Goal: Task Accomplishment & Management: Manage account settings

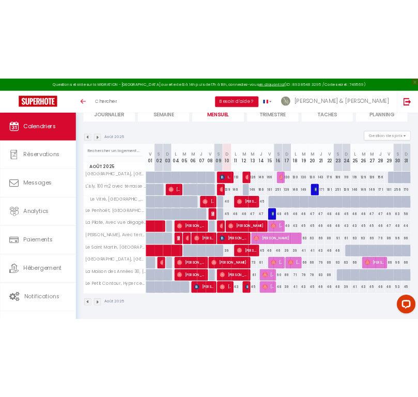
scroll to position [79, 0]
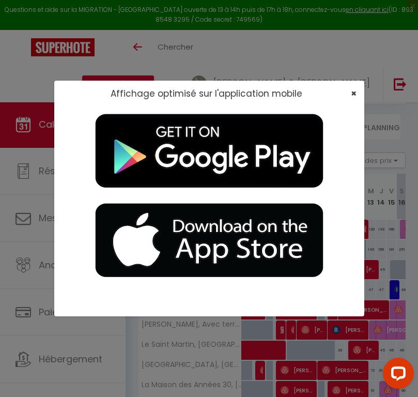
click at [352, 94] on span "×" at bounding box center [354, 93] width 6 height 13
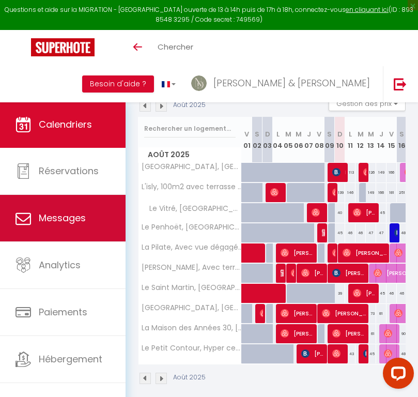
scroll to position [138, 0]
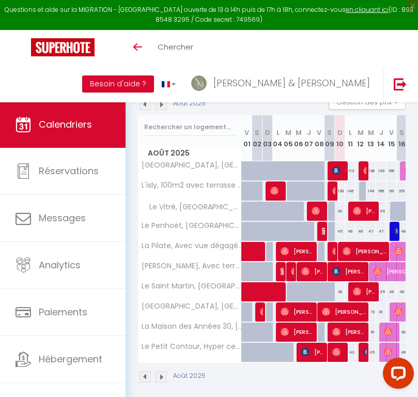
click at [257, 311] on div at bounding box center [260, 312] width 10 height 20
click at [268, 312] on div at bounding box center [271, 312] width 10 height 20
type input "61"
type input "Dim 03 Août 2025"
type input "Lun 04 Août 2025"
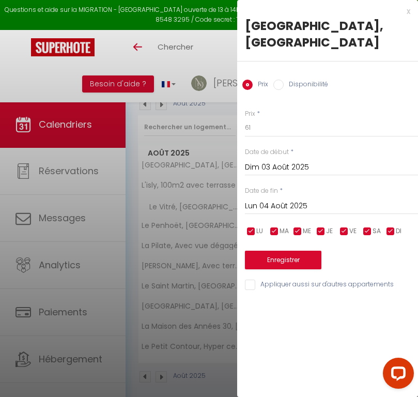
click at [408, 13] on div "x" at bounding box center [323, 11] width 173 height 12
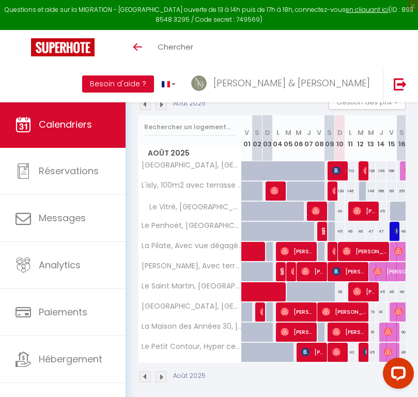
click at [258, 310] on div at bounding box center [260, 312] width 10 height 20
click at [262, 311] on img at bounding box center [264, 312] width 8 height 8
select select "OK"
select select "0"
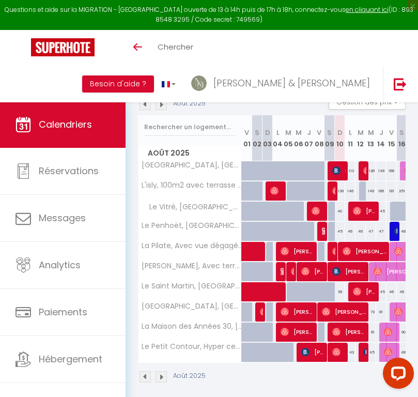
select select "0"
select select "1"
select select
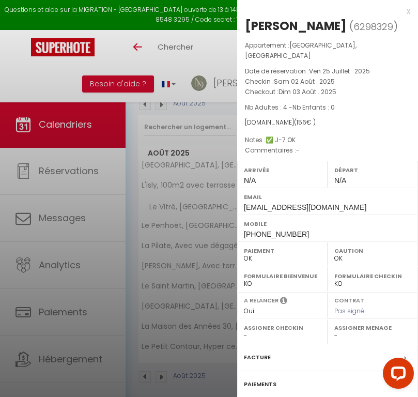
click at [259, 353] on div "Facture" at bounding box center [327, 357] width 181 height 27
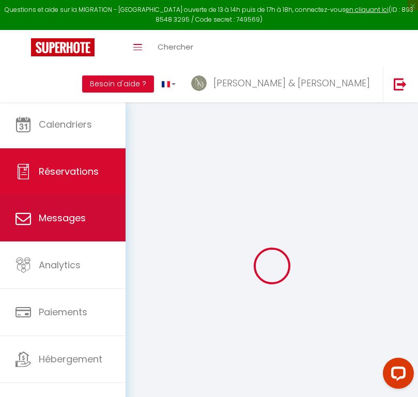
select select "cleaning"
select select "taxes"
select select
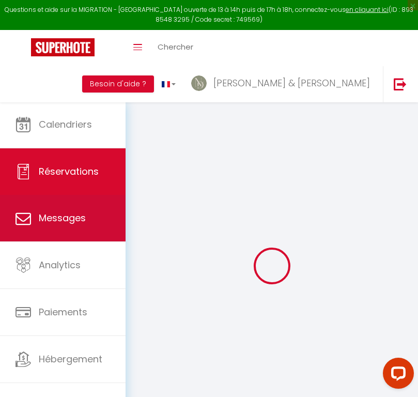
checkbox input "false"
type textarea "✅ J-7 OK"
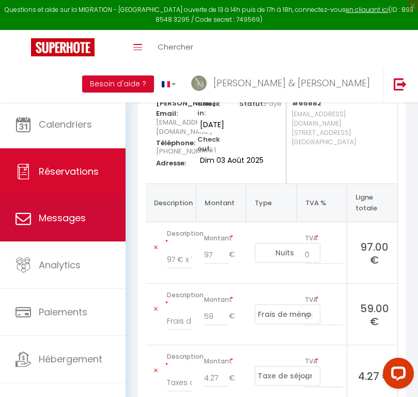
scroll to position [141, 0]
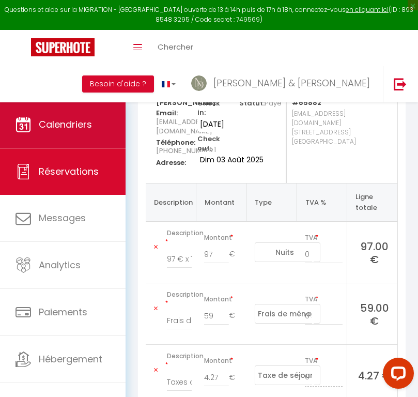
click at [95, 133] on link "Calendriers" at bounding box center [63, 124] width 126 height 47
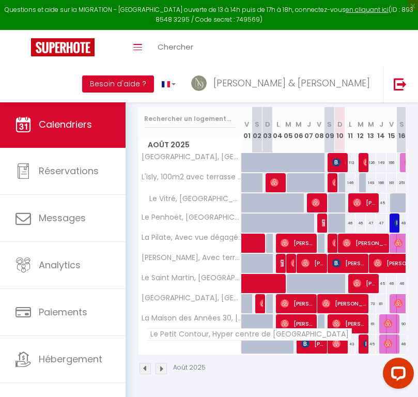
scroll to position [145, 0]
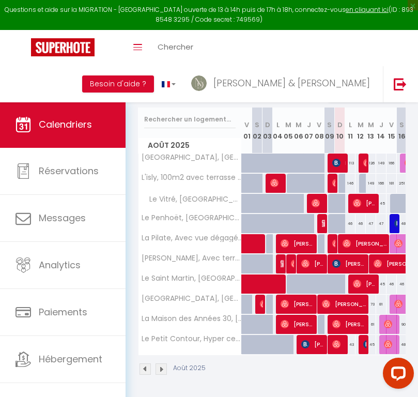
click at [295, 302] on span "[PERSON_NAME]" at bounding box center [298, 304] width 35 height 20
select select "OK"
select select "0"
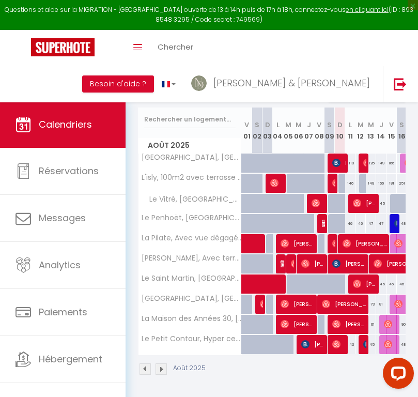
select select "1"
select select
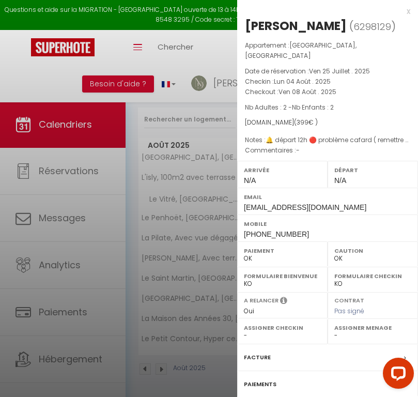
click at [254, 352] on label "Facture" at bounding box center [257, 357] width 27 height 11
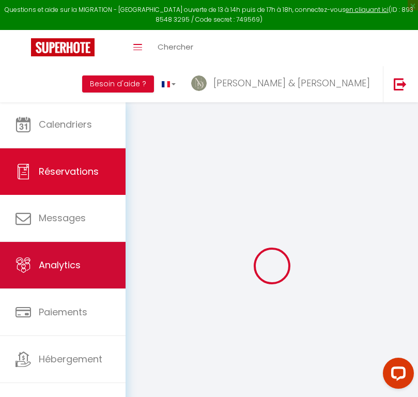
select select "cleaning"
select select "taxes"
select select
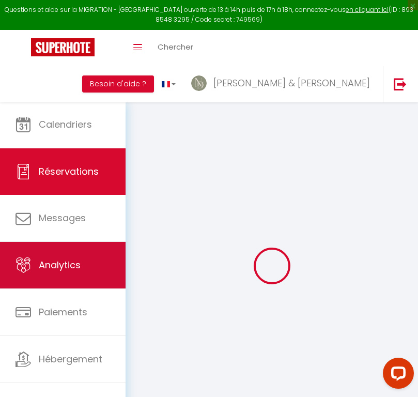
checkbox input "false"
type textarea "🔔 départ 12h 🔴 problème cafard ( remettre spray et boîte si on as noter dan con…"
select select
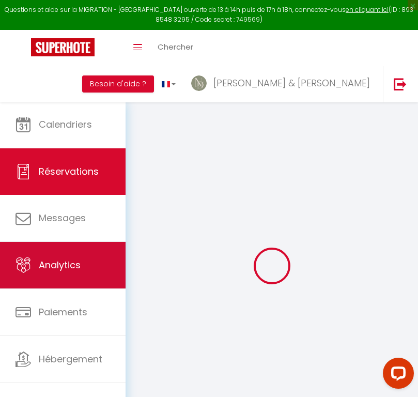
checkbox input "false"
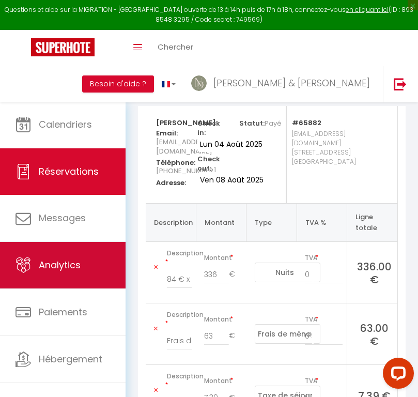
scroll to position [130, 0]
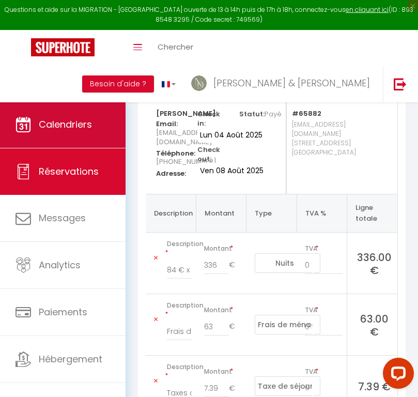
click at [107, 123] on link "Calendriers" at bounding box center [63, 124] width 126 height 47
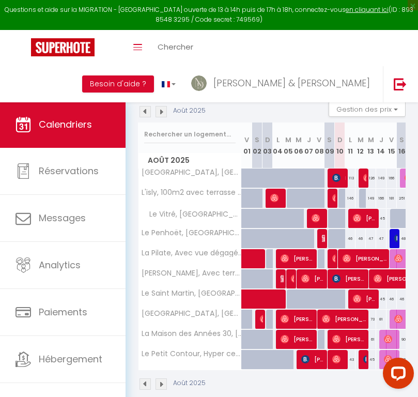
click at [107, 123] on ul "Calendriers Réservations Messages Analytics Paiements Hébergement Notifications" at bounding box center [63, 265] width 126 height 329
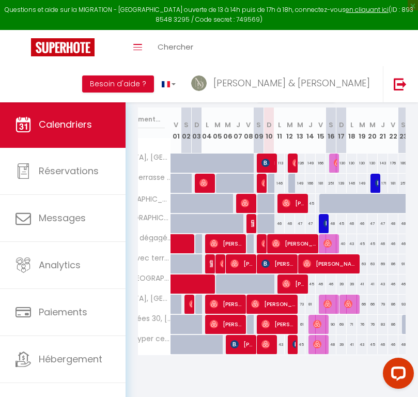
scroll to position [0, 101]
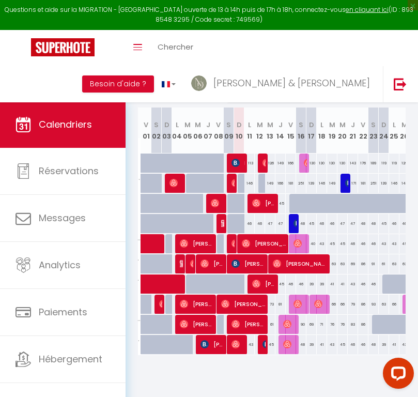
click at [253, 305] on span "[PERSON_NAME]" at bounding box center [243, 304] width 45 height 20
select select "OK"
select select "0"
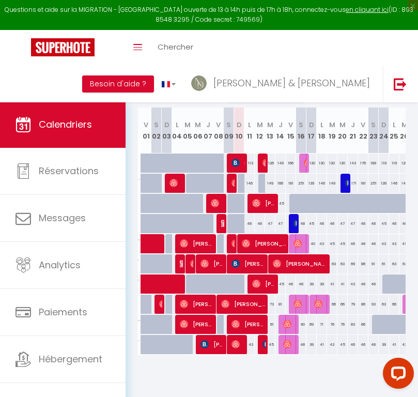
select select "1"
select select
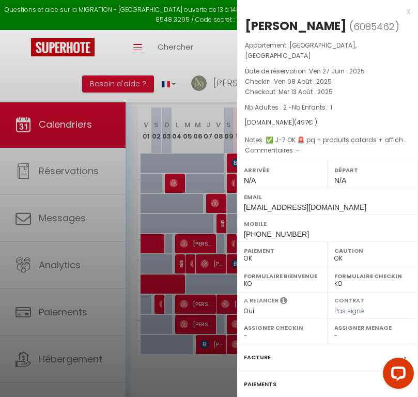
click at [262, 352] on label "Facture" at bounding box center [257, 357] width 27 height 11
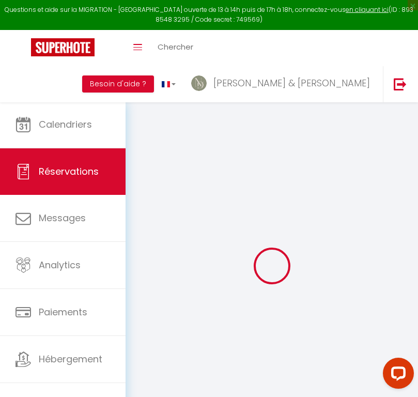
select select "cleaning"
select select "taxes"
select select
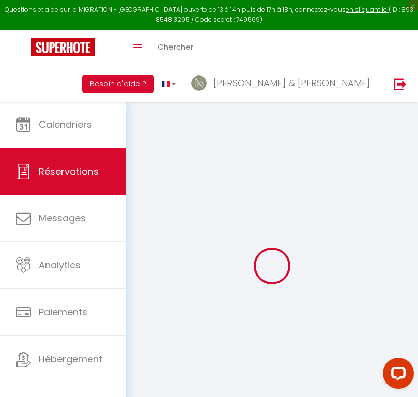
checkbox input "false"
type textarea "✅ J-7 OK 🚨 pq + produits cafards + affichage WC Sani broyeur"
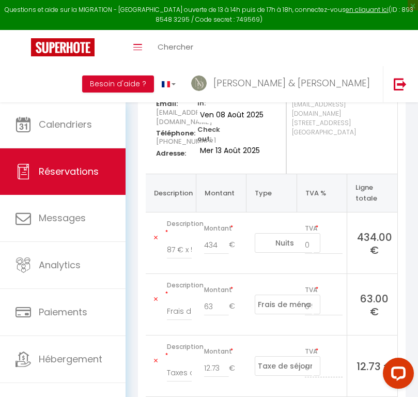
scroll to position [150, 0]
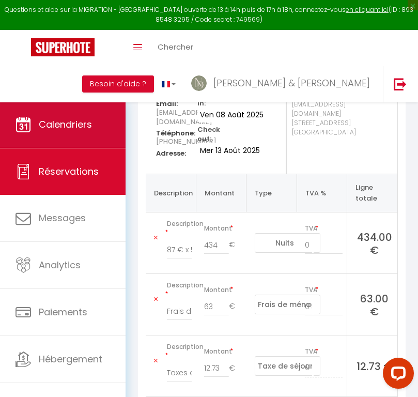
click at [102, 135] on link "Calendriers" at bounding box center [63, 124] width 126 height 47
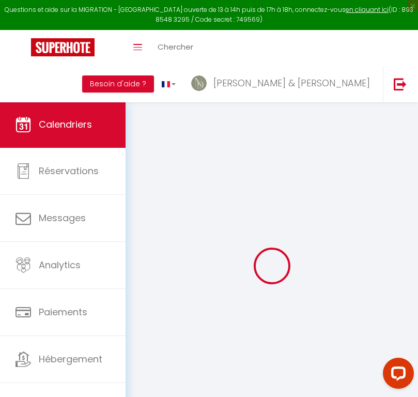
click at [102, 135] on ul "Calendriers Réservations Messages Analytics Paiements Hébergement Notifications" at bounding box center [63, 265] width 126 height 329
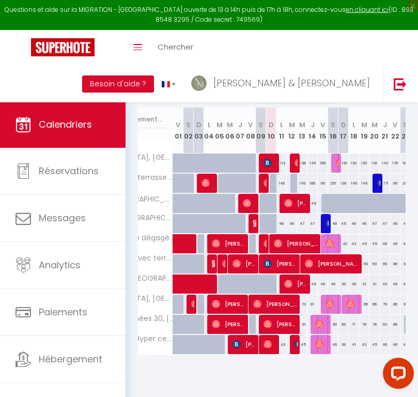
scroll to position [0, 78]
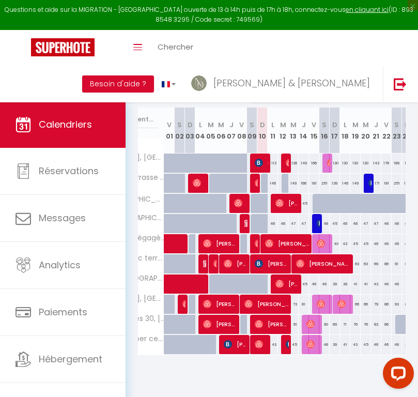
click at [320, 307] on img at bounding box center [321, 304] width 8 height 8
select select "OK"
select select "0"
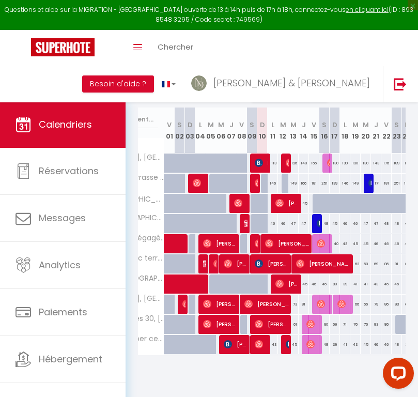
select select "1"
select select
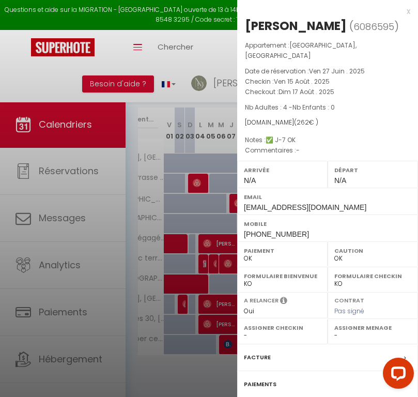
select select "34003"
click at [254, 352] on label "Facture" at bounding box center [257, 357] width 27 height 11
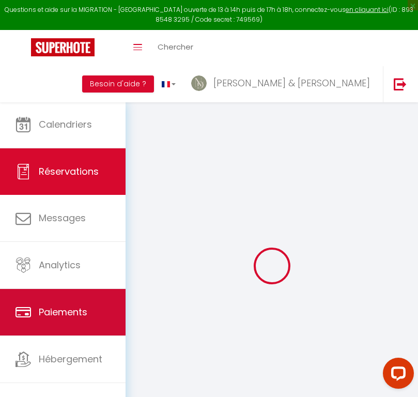
select select "cleaning"
select select "taxes"
select select
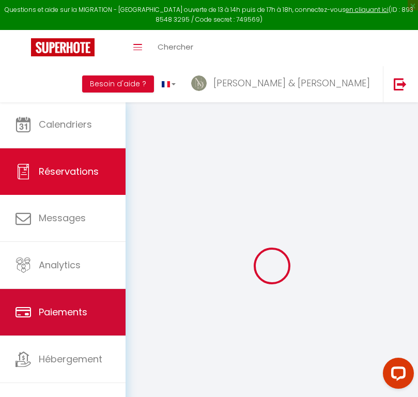
checkbox input "false"
type textarea "✅ J-7 OK"
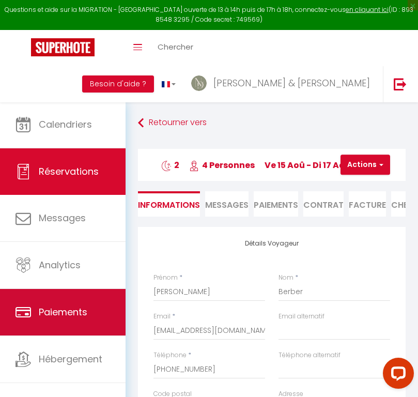
select select
checkbox input "false"
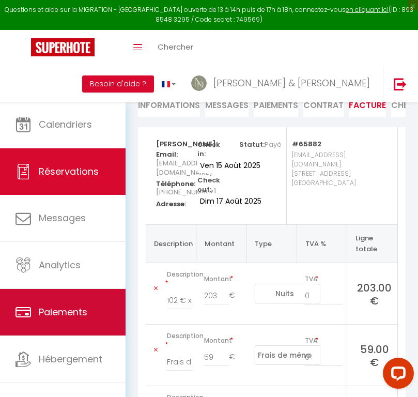
scroll to position [99, 0]
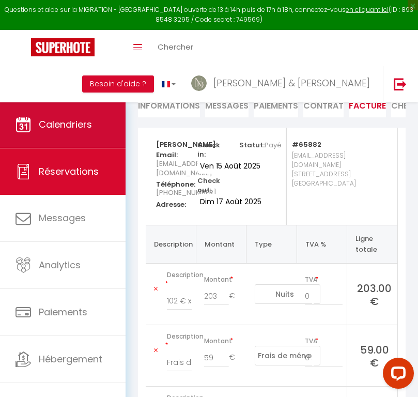
click at [102, 133] on link "Calendriers" at bounding box center [63, 124] width 126 height 47
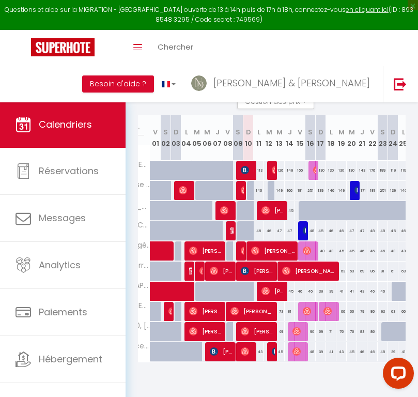
scroll to position [0, 93]
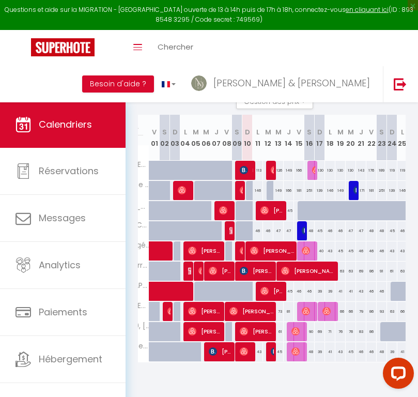
click at [330, 315] on span "[PERSON_NAME]" at bounding box center [330, 311] width 14 height 20
select select "OK"
select select "0"
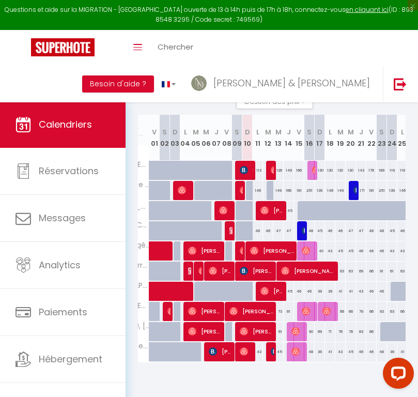
select select "1"
select select
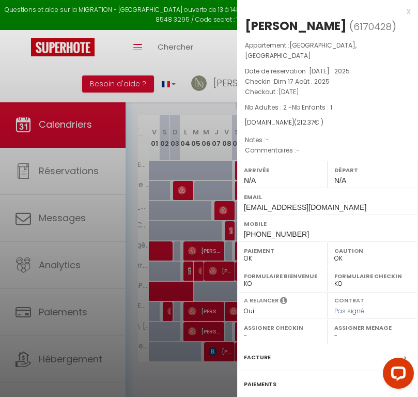
click at [262, 352] on label "Facture" at bounding box center [257, 357] width 27 height 11
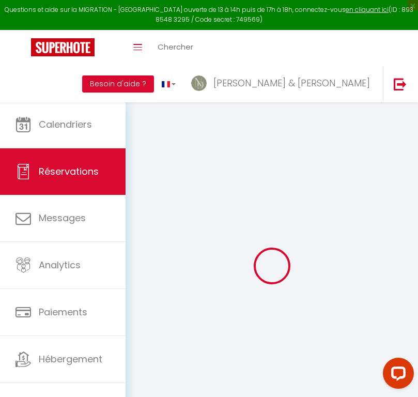
select select "cleaning"
select select "taxes"
select select
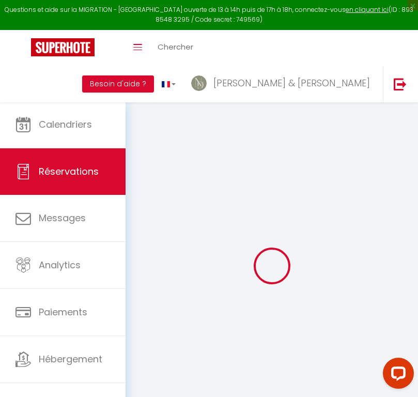
checkbox input "false"
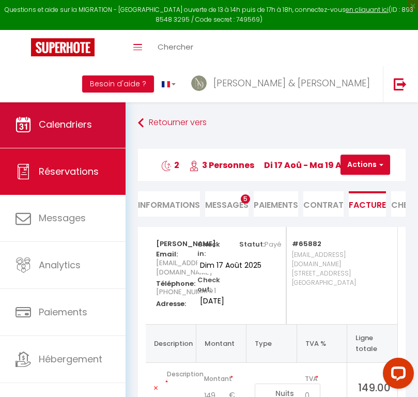
click at [118, 128] on link "Calendriers" at bounding box center [63, 124] width 126 height 47
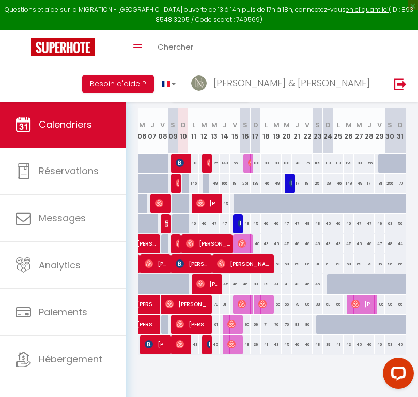
scroll to position [0, 157]
click at [367, 305] on span "[PERSON_NAME]" at bounding box center [364, 304] width 24 height 20
select select "OK"
select select "0"
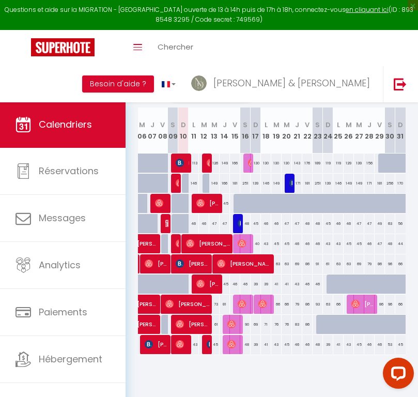
select select "0"
select select "1"
select select
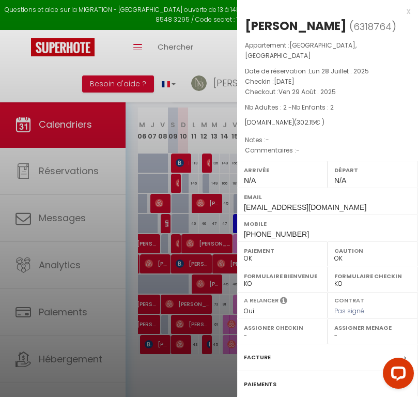
click at [258, 352] on label "Facture" at bounding box center [257, 357] width 27 height 11
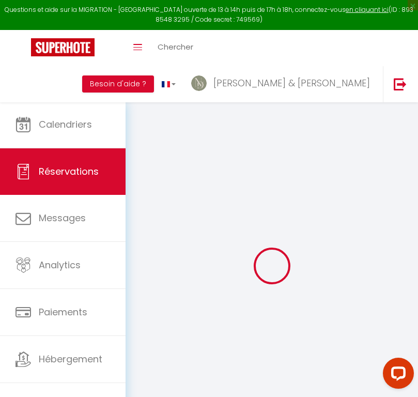
select select "cleaning"
select select "taxes"
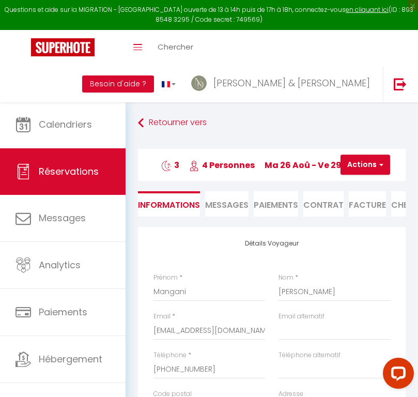
select select
checkbox input "false"
type textarea "isAutoTranslationEnabled=true user=[object Object] viewer=[object Object] heade…"
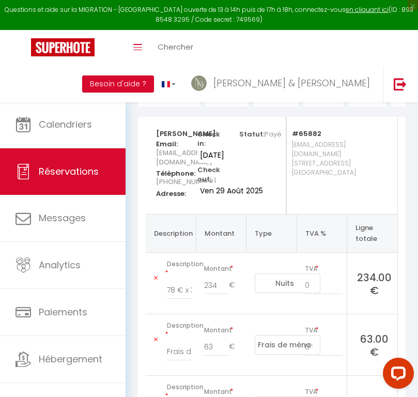
scroll to position [113, 0]
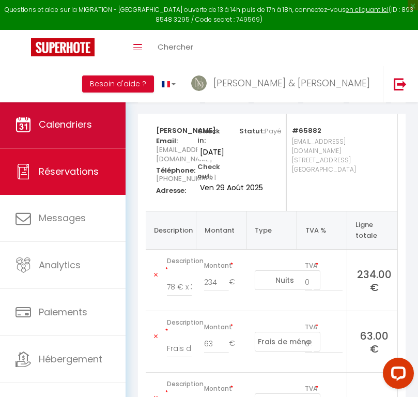
click at [79, 137] on link "Calendriers" at bounding box center [63, 124] width 126 height 47
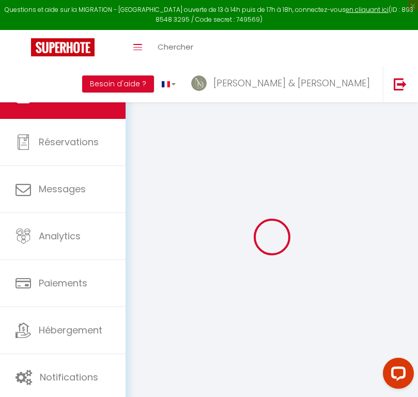
click at [79, 137] on ul "Calendriers Réservations Messages Analytics Paiements Hébergement Notifications" at bounding box center [63, 236] width 126 height 329
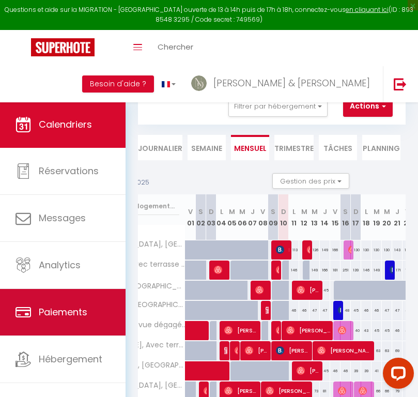
scroll to position [34, 0]
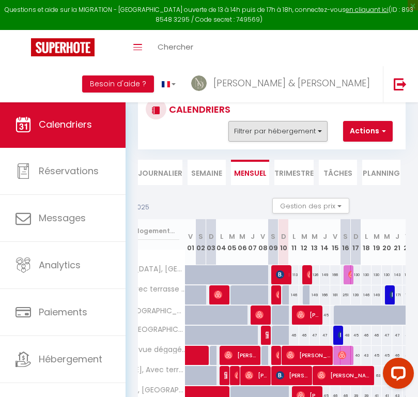
click at [300, 133] on button "Filtrer par hébergement" at bounding box center [278, 131] width 99 height 21
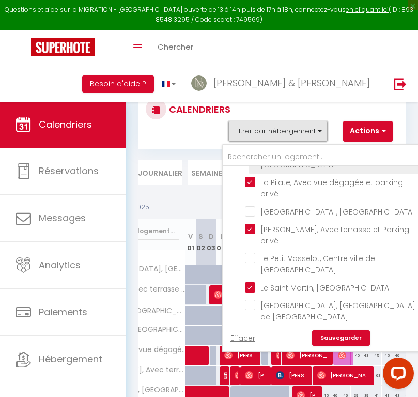
scroll to position [716, 0]
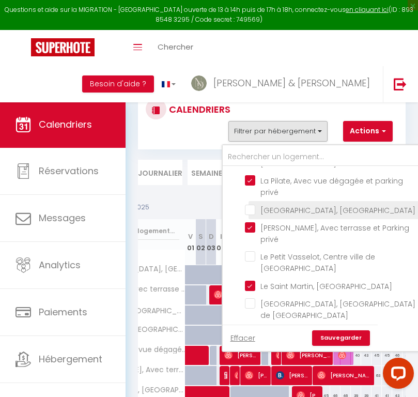
click at [255, 215] on input "[GEOGRAPHIC_DATA], [GEOGRAPHIC_DATA]" at bounding box center [332, 209] width 174 height 10
checkbox input "true"
checkbox input "false"
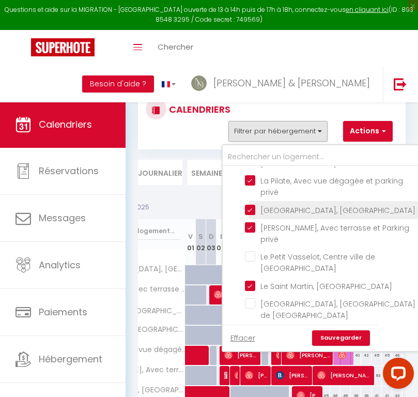
checkbox input "false"
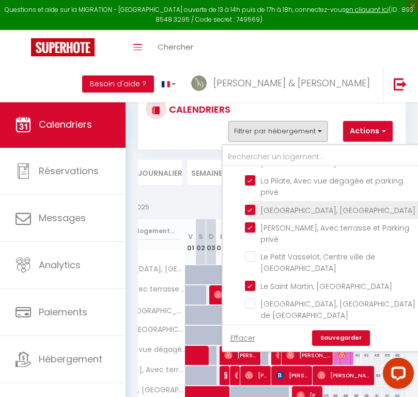
checkbox input "false"
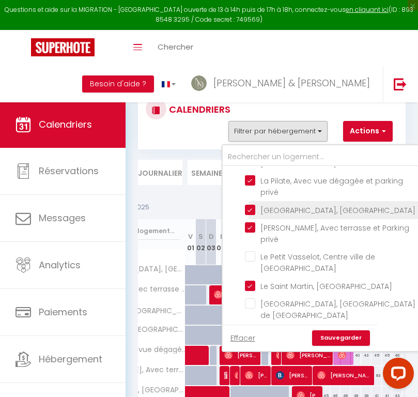
checkbox input "false"
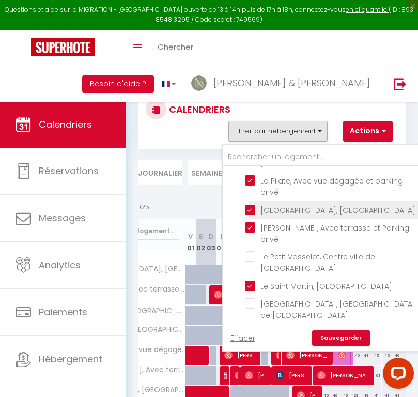
checkbox input "false"
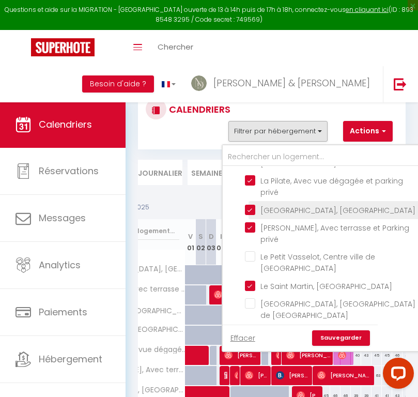
checkbox input "false"
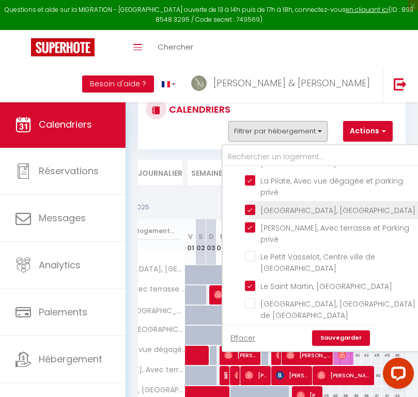
checkbox input "false"
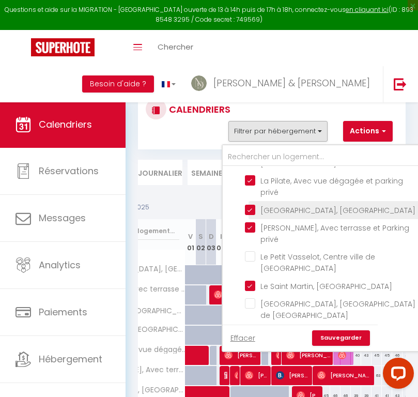
checkbox input "false"
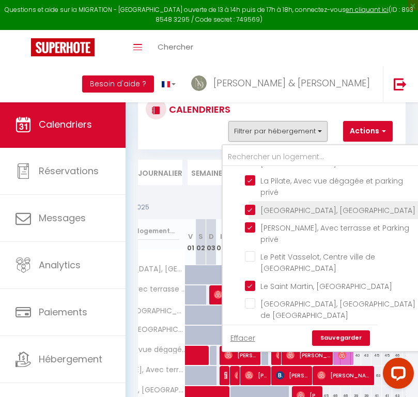
checkbox input "false"
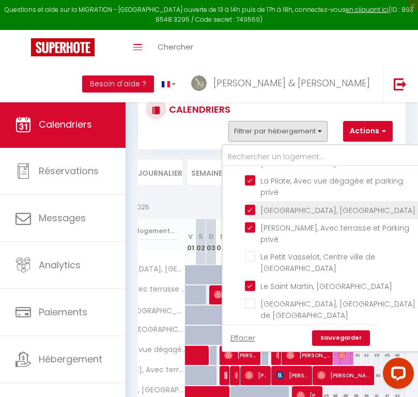
checkbox input "false"
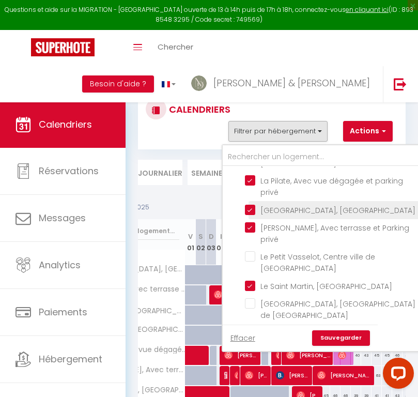
checkbox input "false"
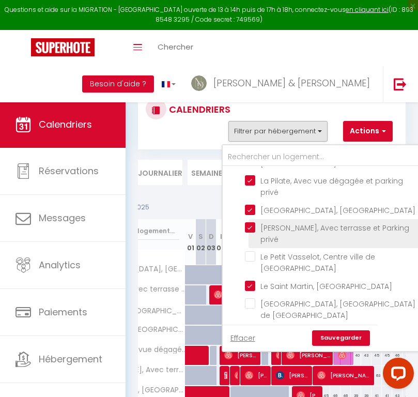
click at [249, 233] on input "[PERSON_NAME], Avec terrasse et Parking privé" at bounding box center [332, 227] width 174 height 10
checkbox input "false"
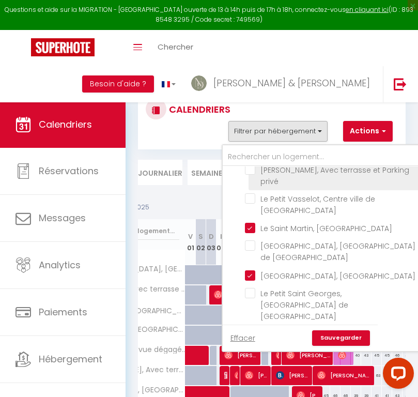
scroll to position [774, 0]
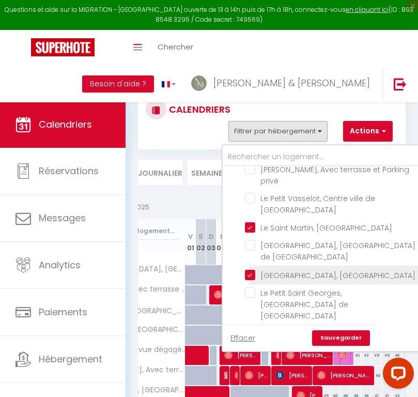
click at [252, 279] on input "[GEOGRAPHIC_DATA], [GEOGRAPHIC_DATA]" at bounding box center [332, 274] width 174 height 10
checkbox input "false"
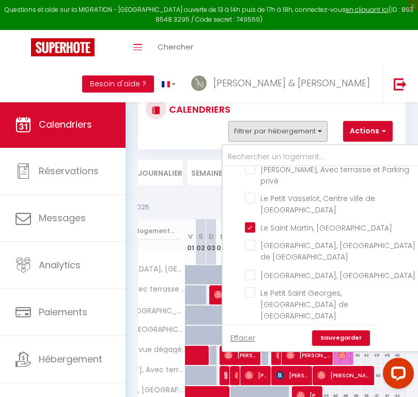
click at [335, 338] on link "Sauvegarder" at bounding box center [341, 338] width 58 height 16
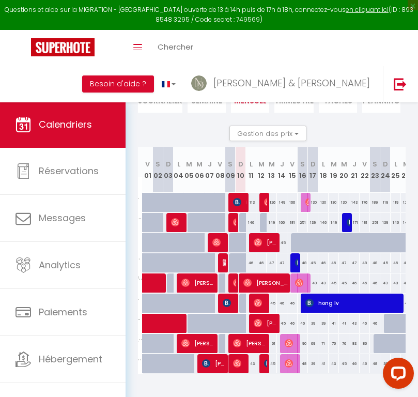
scroll to position [0, 113]
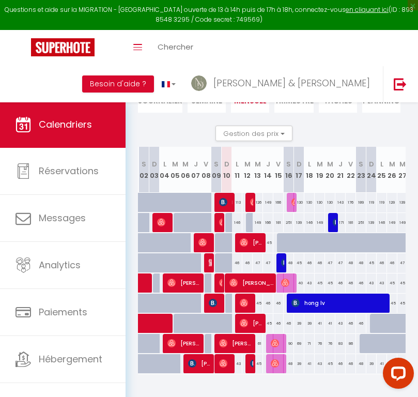
click at [213, 305] on img at bounding box center [213, 303] width 8 height 8
select select "OK"
select select "0"
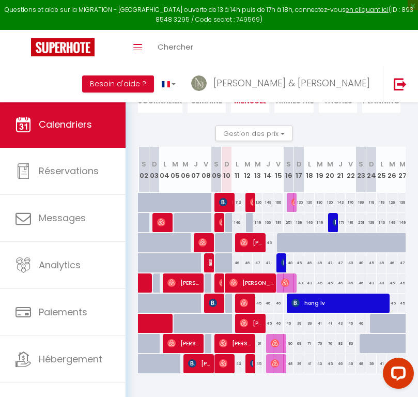
select select "1"
select select
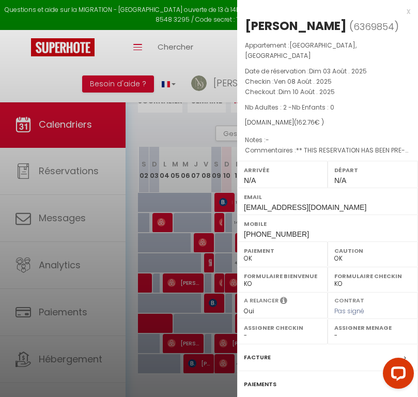
select select "46629"
click at [259, 359] on label "Facture" at bounding box center [257, 357] width 27 height 11
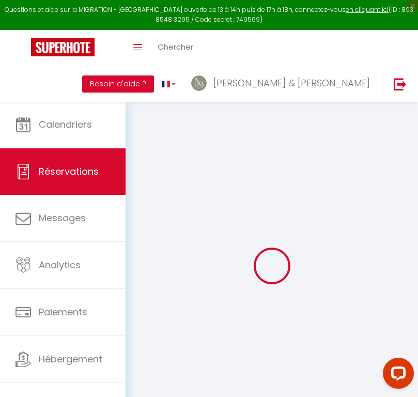
select select "cleaning"
select select "taxes"
select select
checkbox input "false"
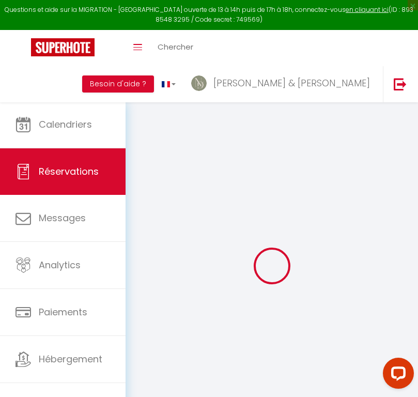
select select
checkbox input "false"
type textarea "** THIS RESERVATION HAS BEEN PRE-PAID ** BOOKING NOTE : Payment charge is EUR 2…"
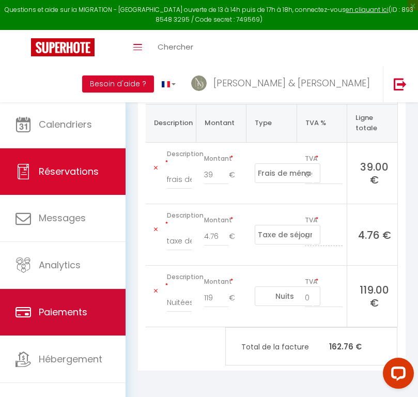
scroll to position [250, 0]
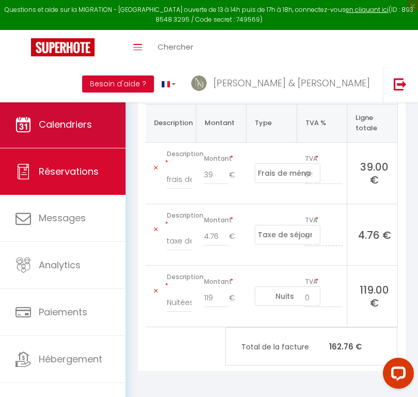
click at [102, 123] on link "Calendriers" at bounding box center [63, 124] width 126 height 47
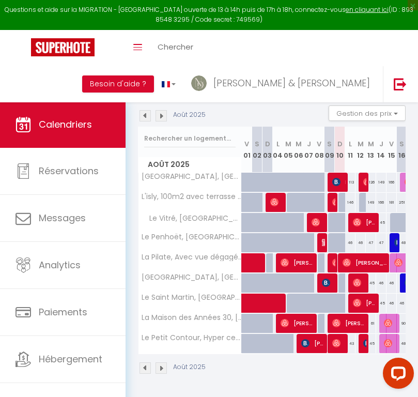
click at [102, 123] on ul "Calendriers Réservations Messages Analytics Paiements Hébergement Notifications" at bounding box center [63, 265] width 126 height 329
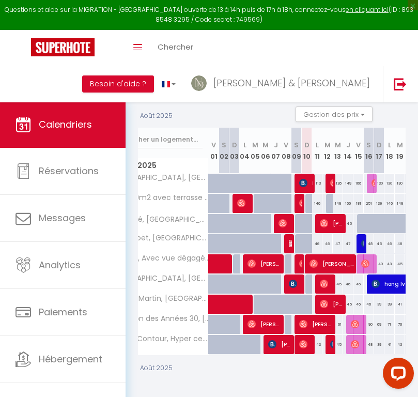
scroll to position [0, 36]
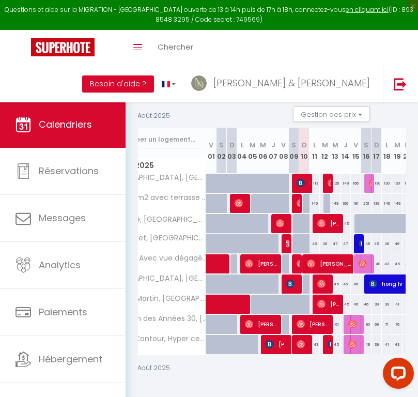
click at [328, 285] on span "[PERSON_NAME]" at bounding box center [324, 284] width 14 height 20
select select "OK"
select select "0"
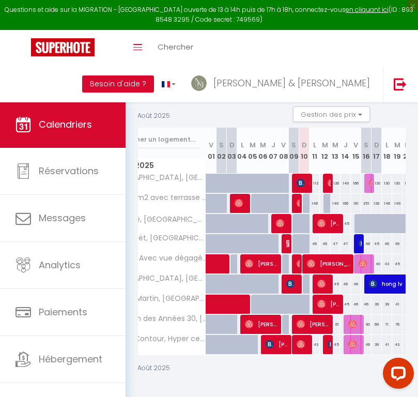
select select "1"
select select
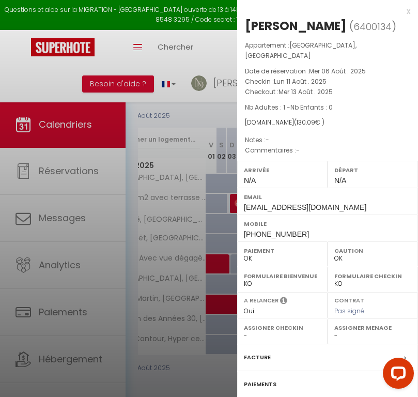
select select "46629"
click at [257, 352] on label "Facture" at bounding box center [257, 357] width 27 height 11
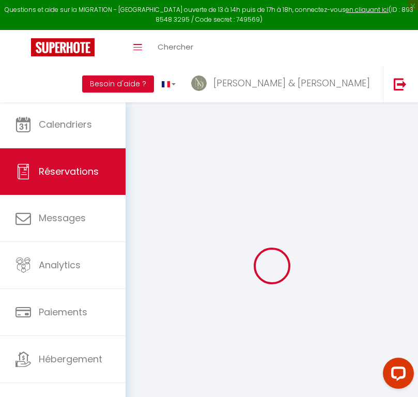
select select "cleaning"
select select "taxes"
select select
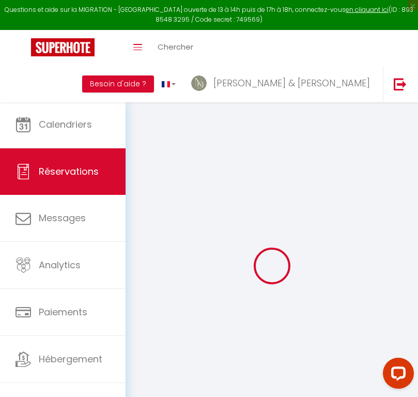
checkbox input "false"
select select
checkbox input "false"
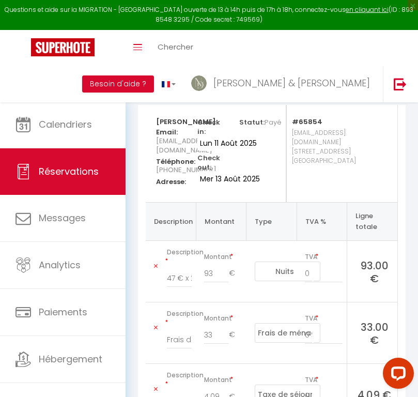
scroll to position [125, 0]
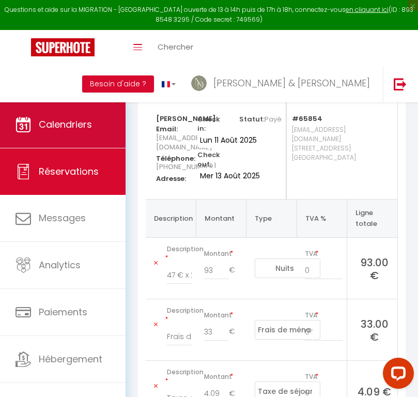
click at [75, 147] on link "Calendriers" at bounding box center [63, 124] width 126 height 47
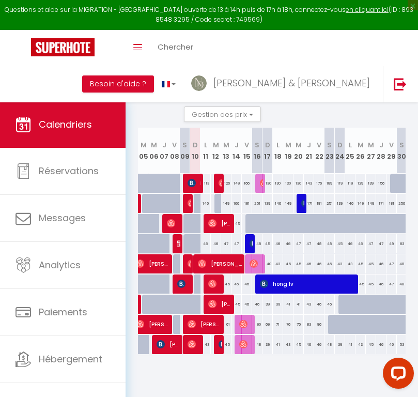
scroll to position [0, 147]
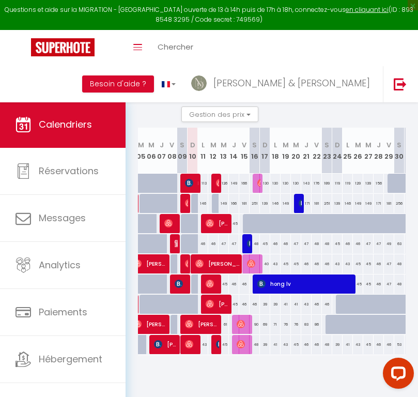
click at [289, 283] on span "hong lv" at bounding box center [306, 284] width 97 height 20
select select "OK"
select select "KO"
select select "0"
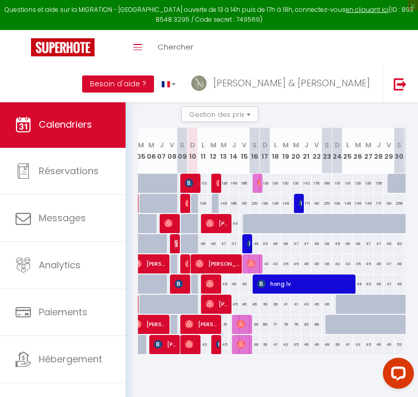
select select "1"
select select
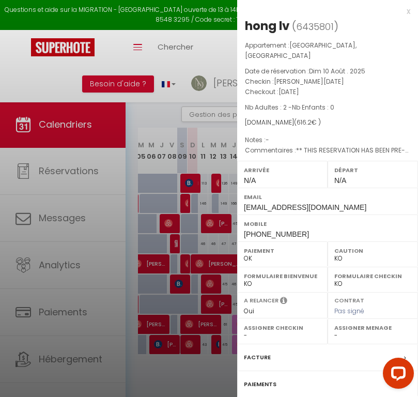
click at [263, 352] on label "Facture" at bounding box center [257, 357] width 27 height 11
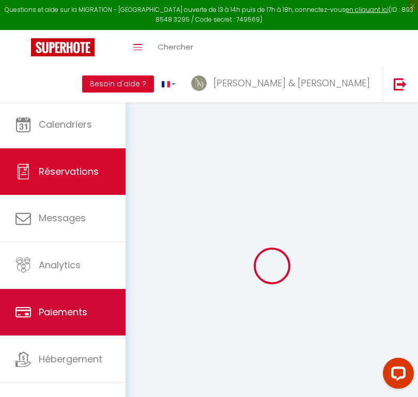
select select "cleaning"
select select "taxes"
select select
checkbox input "false"
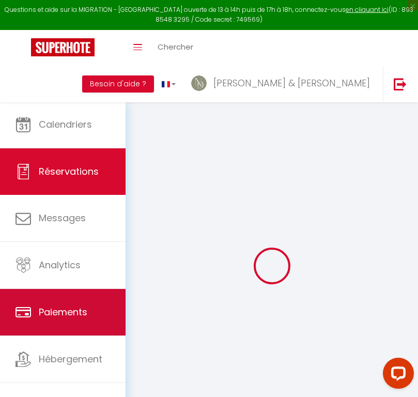
select select
checkbox input "false"
type textarea "** THIS RESERVATION HAS BEEN PRE-PAID ** BOOKING NOTE : Payment charge is EUR 8…"
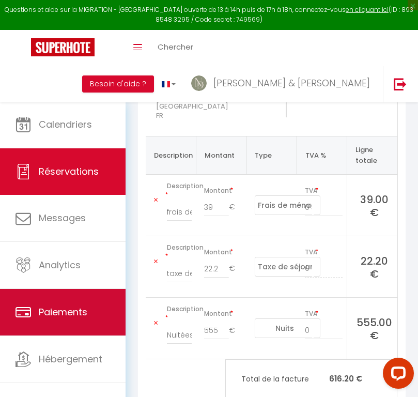
scroll to position [215, 0]
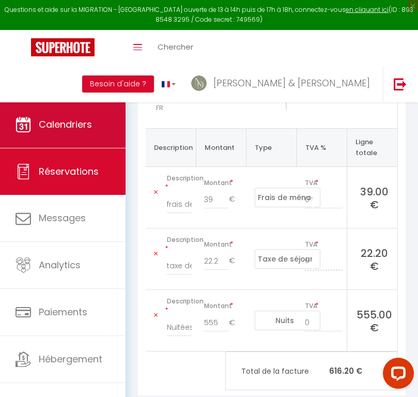
click at [44, 120] on span "Calendriers" at bounding box center [65, 124] width 53 height 13
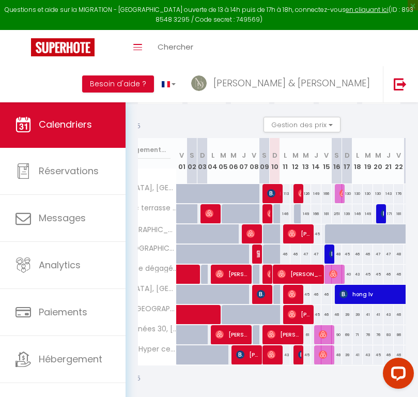
scroll to position [0, 73]
